Goal: Find specific page/section: Find specific page/section

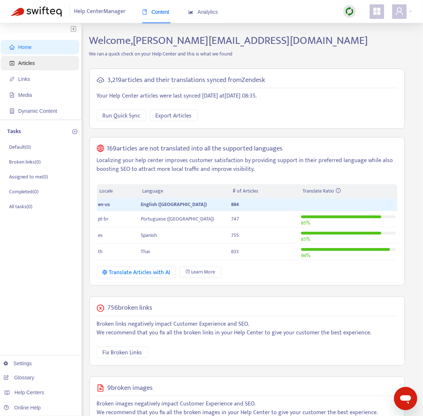
click at [32, 68] on span "Articles" at bounding box center [41, 63] width 64 height 15
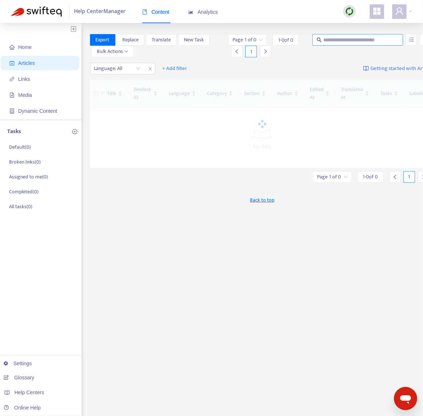
click at [325, 37] on input "text" at bounding box center [358, 40] width 70 height 8
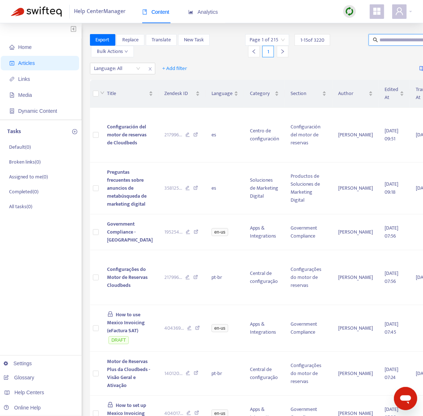
paste input "********"
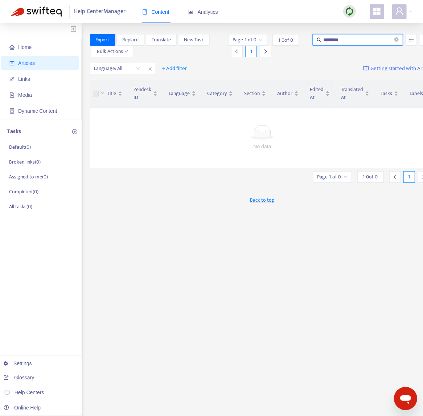
drag, startPoint x: 361, startPoint y: 38, endPoint x: 281, endPoint y: 27, distance: 80.9
click at [281, 27] on div "Home Articles Links Media Dynamic Content Tasks Default ( 0 ) Broken links ( 0 …" at bounding box center [211, 240] width 423 height 435
type input "**********"
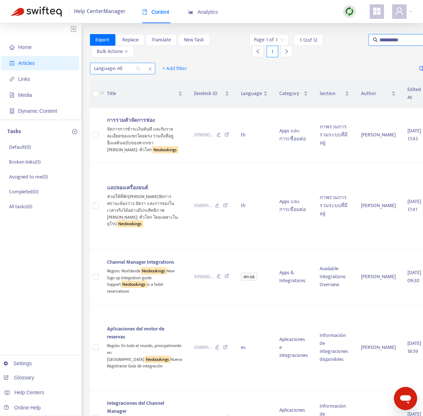
click at [106, 64] on div at bounding box center [114, 68] width 44 height 9
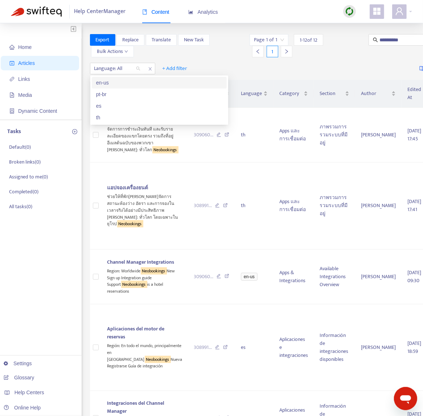
click at [112, 85] on div "en-us" at bounding box center [159, 83] width 126 height 8
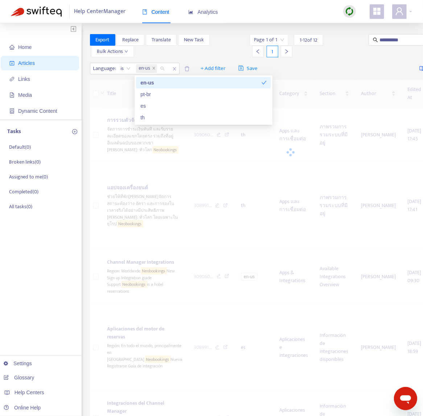
click at [355, 63] on div "Language : is en-us + Add filter Save Getting started with Articles" at bounding box center [290, 68] width 401 height 17
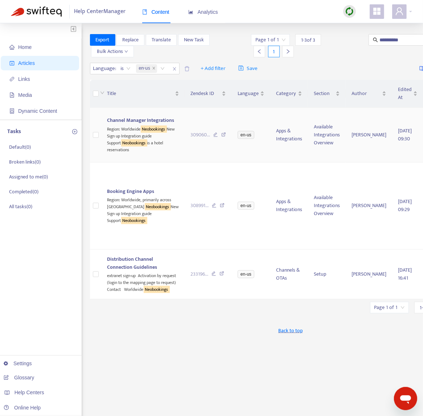
click at [191, 139] on div "309060 ..." at bounding box center [209, 135] width 36 height 8
click at [221, 139] on icon at bounding box center [223, 135] width 5 height 7
